Goal: Information Seeking & Learning: Learn about a topic

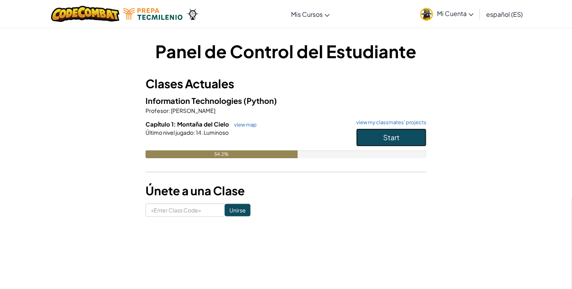
click at [397, 131] on button "Start" at bounding box center [391, 137] width 70 height 18
